Goal: Information Seeking & Learning: Check status

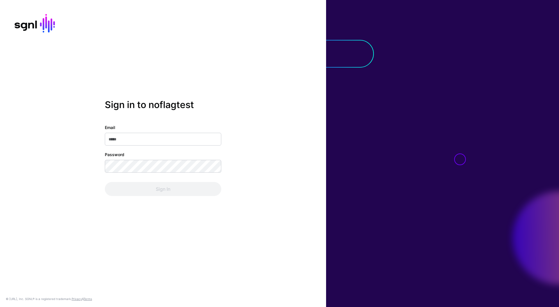
click at [200, 140] on input "Email" at bounding box center [163, 139] width 116 height 13
type input "**********"
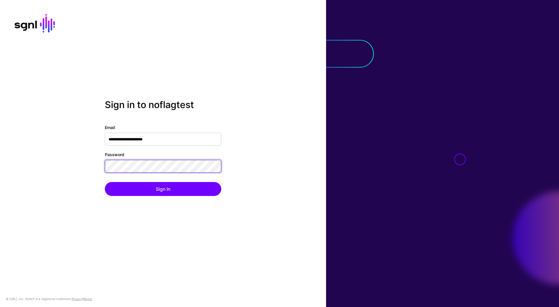
click at [105, 182] on button "Sign In" at bounding box center [163, 189] width 116 height 14
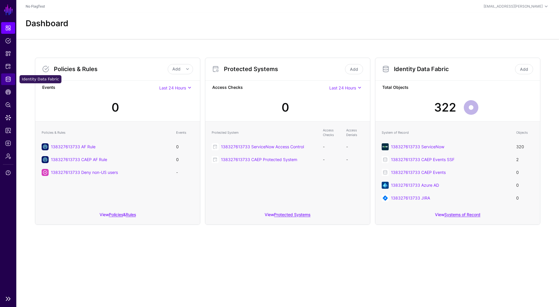
click at [8, 84] on link "Identity Data Fabric" at bounding box center [8, 79] width 14 height 12
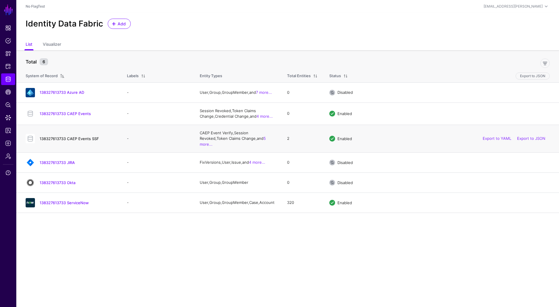
click at [60, 136] on link "138327613733 CAEP Events SSF" at bounding box center [69, 138] width 59 height 5
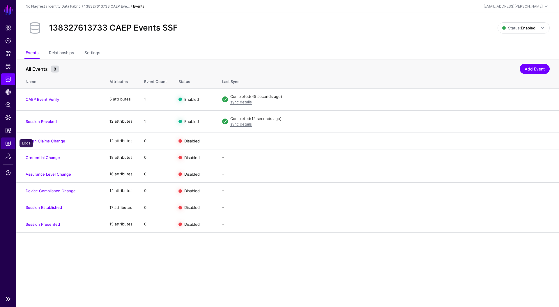
click at [7, 145] on span "Logs" at bounding box center [8, 143] width 6 height 6
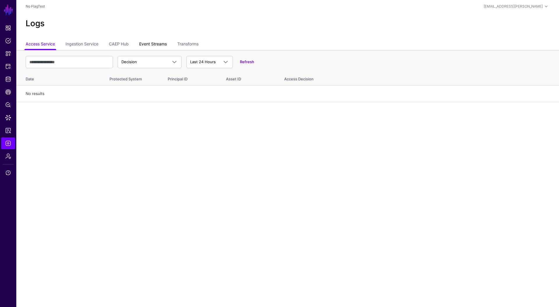
click at [149, 43] on link "Event Streams" at bounding box center [153, 44] width 28 height 11
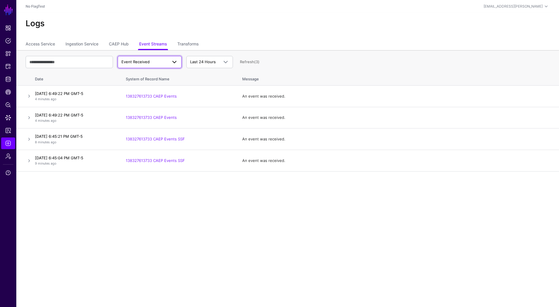
click at [153, 60] on span "Event Received" at bounding box center [144, 62] width 46 height 6
click at [146, 93] on div "Event Stored" at bounding box center [149, 94] width 55 height 6
click at [166, 61] on span "Event Stored" at bounding box center [144, 62] width 46 height 6
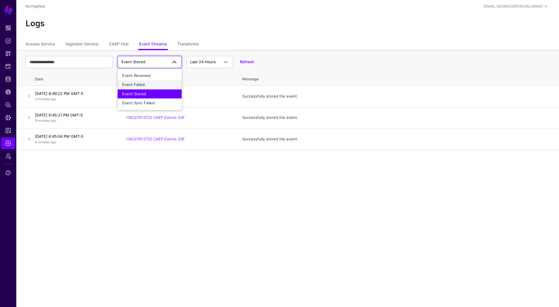
click at [155, 87] on div "Event Failed" at bounding box center [149, 85] width 55 height 6
